Goal: Navigation & Orientation: Find specific page/section

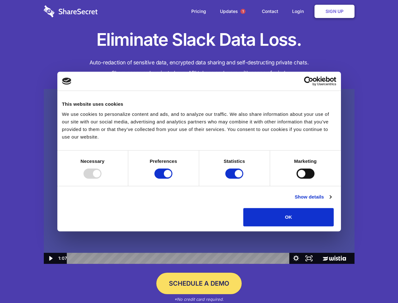
click at [199, 151] on img at bounding box center [199, 176] width 311 height 175
click at [102, 179] on div at bounding box center [93, 173] width 18 height 10
click at [173, 179] on input "Preferences" at bounding box center [164, 173] width 18 height 10
click at [235, 179] on input "Statistics" at bounding box center [235, 173] width 18 height 10
click at [297, 179] on input "Marketing" at bounding box center [306, 173] width 18 height 10
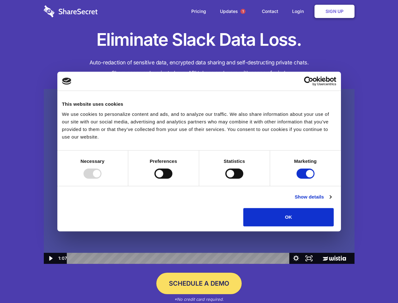
click at [332, 201] on link "Show details" at bounding box center [313, 197] width 37 height 8
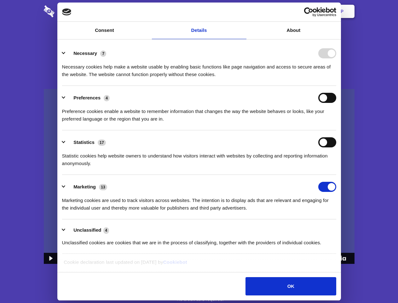
click at [337, 78] on div "Necessary cookies help make a website usable by enabling basic functions like p…" at bounding box center [199, 68] width 275 height 20
click at [243, 11] on span "1" at bounding box center [243, 11] width 5 height 5
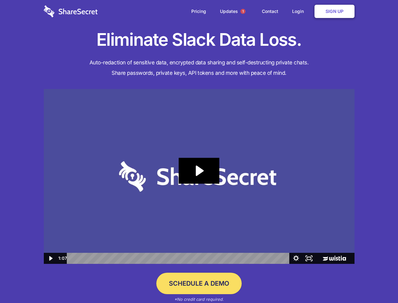
click at [199, 176] on icon "Play Video: Sharesecret Slack Extension" at bounding box center [199, 171] width 40 height 26
